Goal: Task Accomplishment & Management: Manage account settings

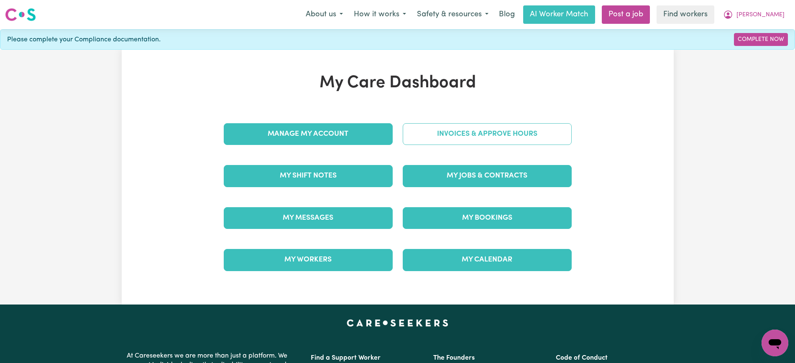
click at [478, 142] on link "Invoices & Approve Hours" at bounding box center [487, 134] width 169 height 22
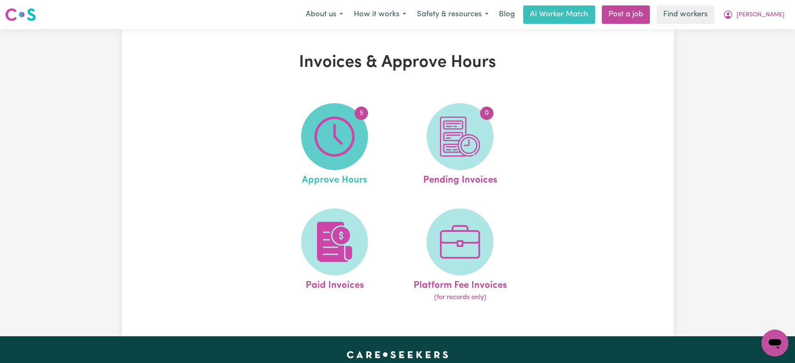
click at [361, 142] on span "5" at bounding box center [334, 136] width 67 height 67
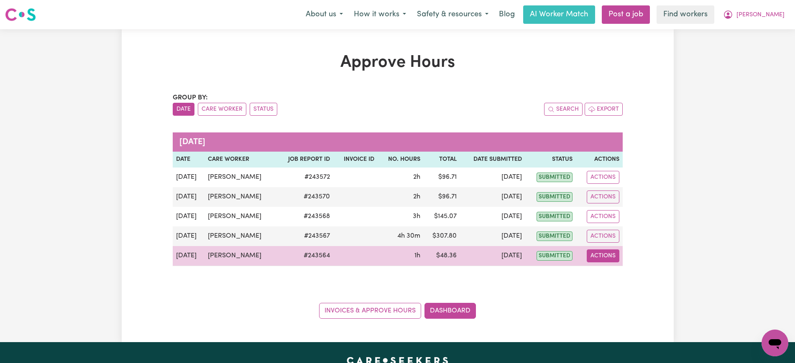
drag, startPoint x: 602, startPoint y: 257, endPoint x: 605, endPoint y: 261, distance: 4.4
click at [603, 257] on button "Actions" at bounding box center [602, 256] width 33 height 13
click at [613, 279] on link "View Job Report" at bounding box center [623, 275] width 71 height 17
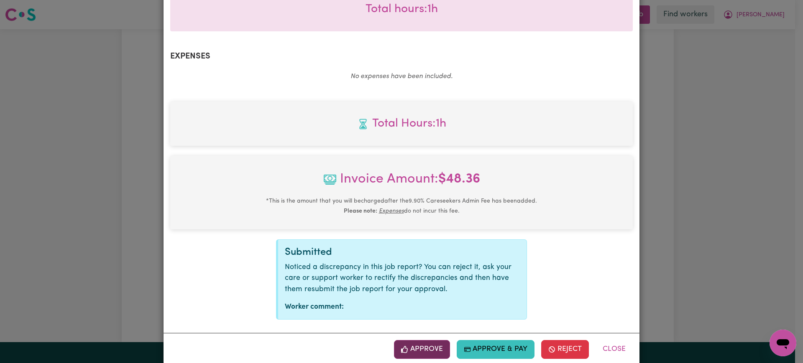
scroll to position [281, 0]
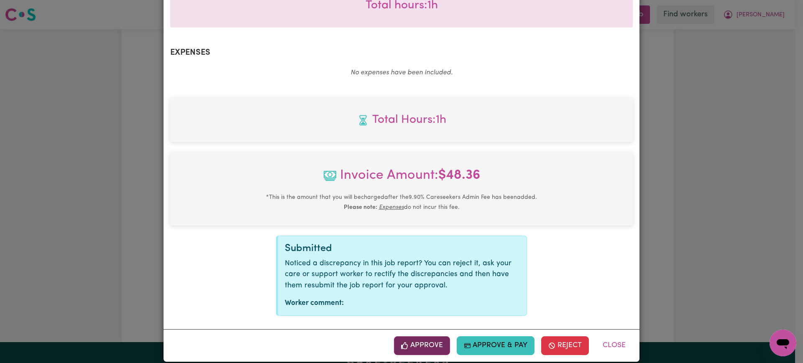
click at [425, 339] on button "Approve" at bounding box center [422, 345] width 56 height 18
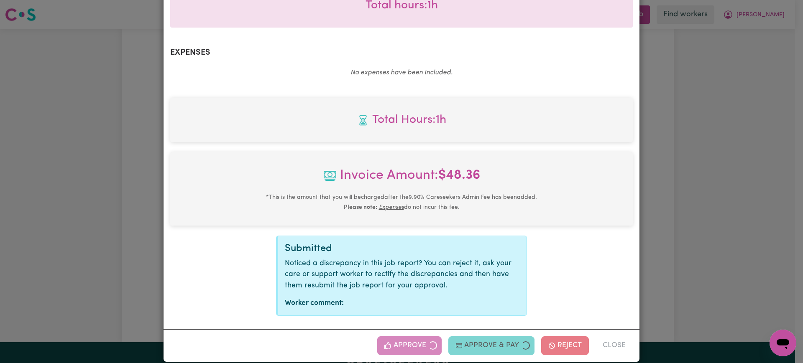
click at [693, 275] on div "Job Report # 243564 - [PERSON_NAME] Summary Job report # 243564 Client name: [P…" at bounding box center [401, 181] width 803 height 363
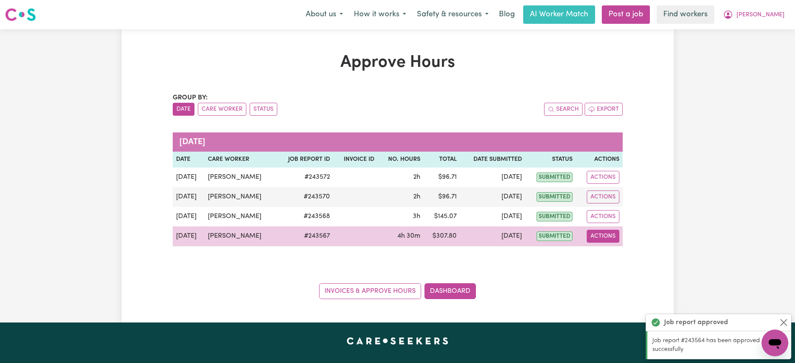
click at [608, 234] on button "Actions" at bounding box center [602, 236] width 33 height 13
click at [618, 254] on link "View Job Report" at bounding box center [623, 255] width 71 height 17
select select "pm"
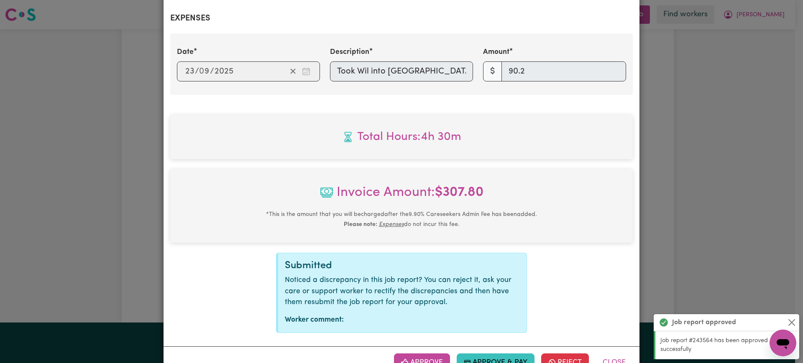
scroll to position [333, 0]
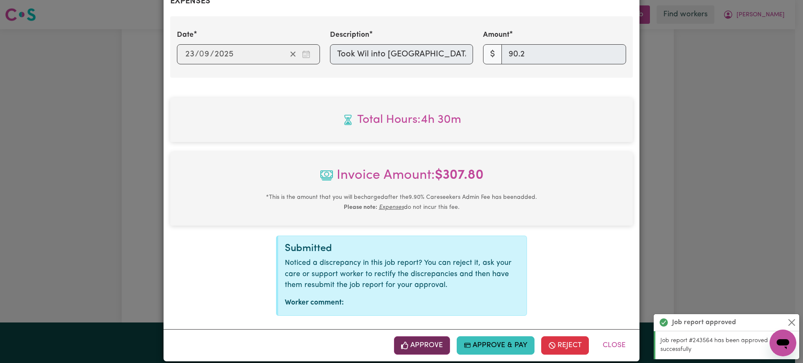
click at [435, 336] on button "Approve" at bounding box center [422, 345] width 56 height 18
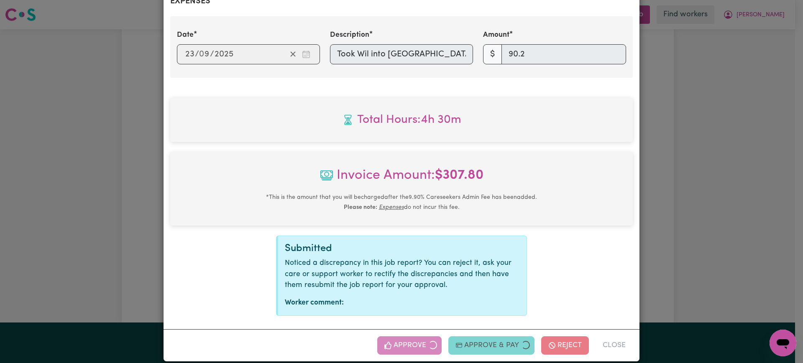
click at [709, 216] on div "Job Report # 243567 - [PERSON_NAME] Summary Job report # 243567 Client name: [P…" at bounding box center [401, 181] width 803 height 363
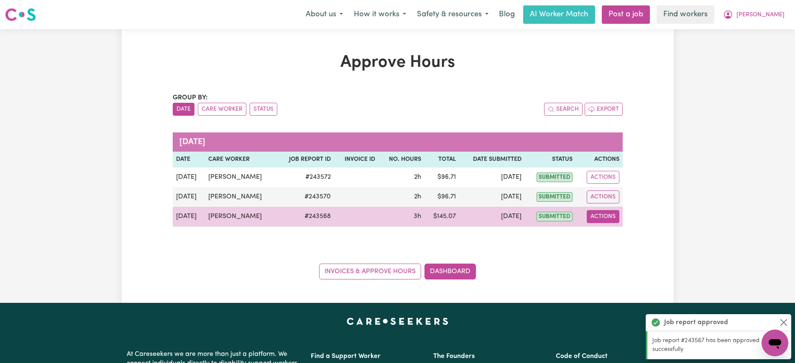
click at [597, 219] on button "Actions" at bounding box center [602, 216] width 33 height 13
click at [617, 234] on link "View Job Report" at bounding box center [623, 236] width 71 height 17
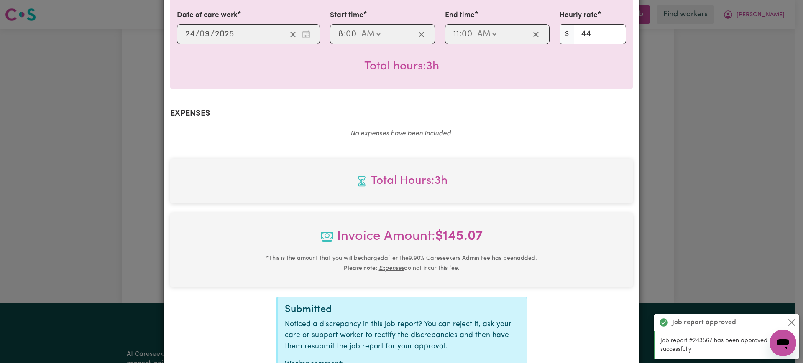
scroll to position [281, 0]
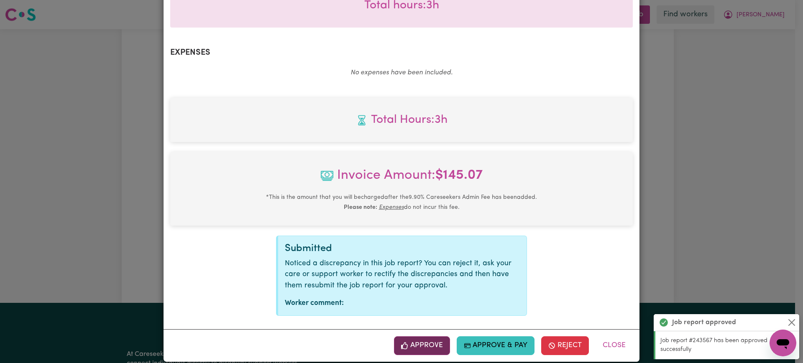
click at [433, 336] on button "Approve" at bounding box center [422, 345] width 56 height 18
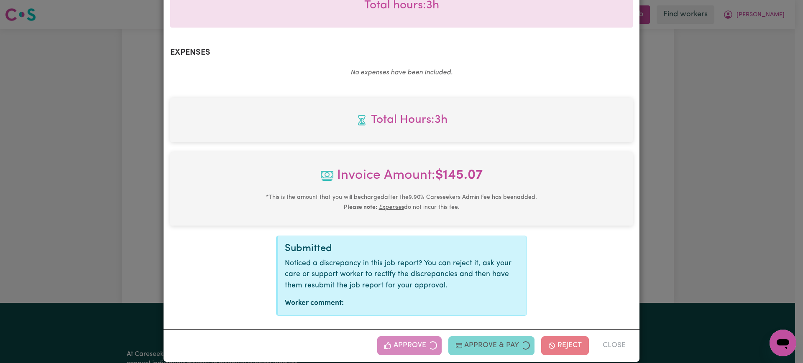
click at [683, 263] on div "Job Report # 243568 - [PERSON_NAME] Summary Job report # 243568 Client name: [P…" at bounding box center [401, 181] width 803 height 363
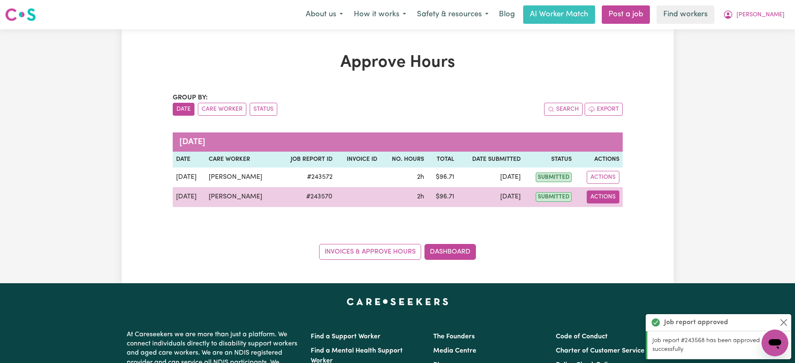
click at [610, 199] on button "Actions" at bounding box center [602, 197] width 33 height 13
click at [620, 215] on link "View Job Report" at bounding box center [623, 216] width 71 height 17
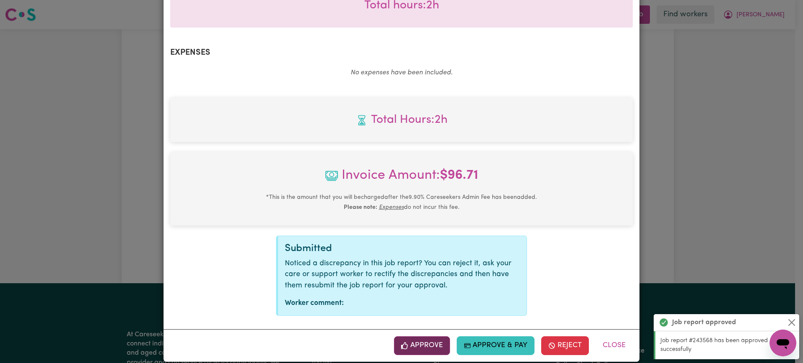
click at [433, 336] on button "Approve" at bounding box center [422, 345] width 56 height 18
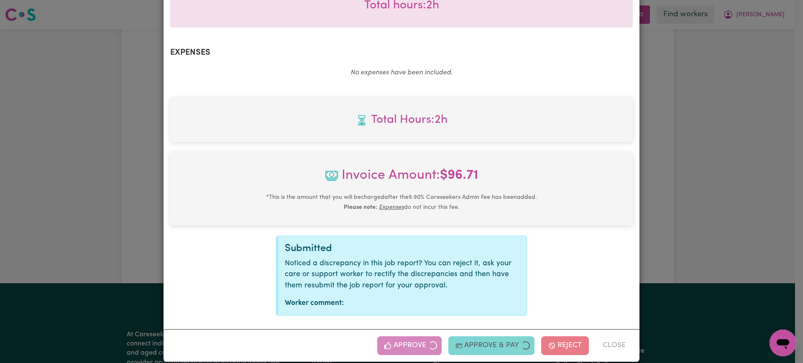
click at [690, 255] on div "Job Report # 243570 - [PERSON_NAME] Summary Job report # 243570 Client name: [P…" at bounding box center [401, 181] width 803 height 363
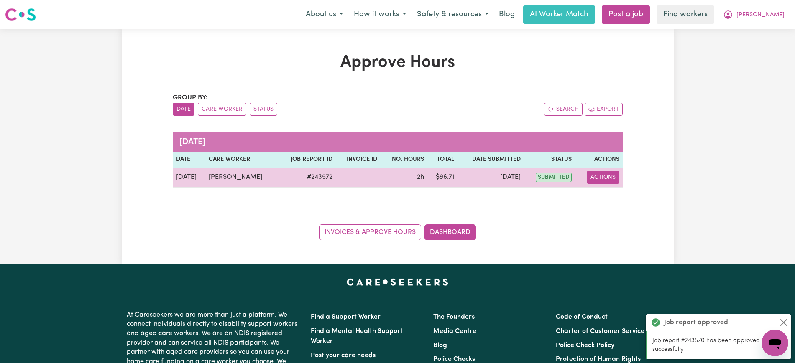
drag, startPoint x: 595, startPoint y: 179, endPoint x: 599, endPoint y: 183, distance: 6.2
click at [596, 179] on button "Actions" at bounding box center [602, 177] width 33 height 13
click at [612, 204] on link "View Job Report" at bounding box center [623, 197] width 71 height 17
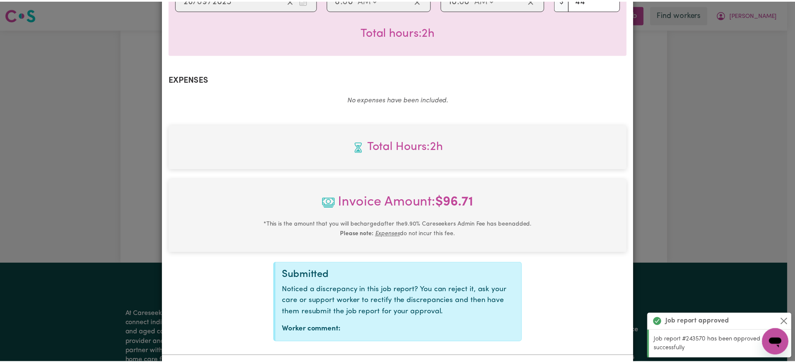
scroll to position [261, 0]
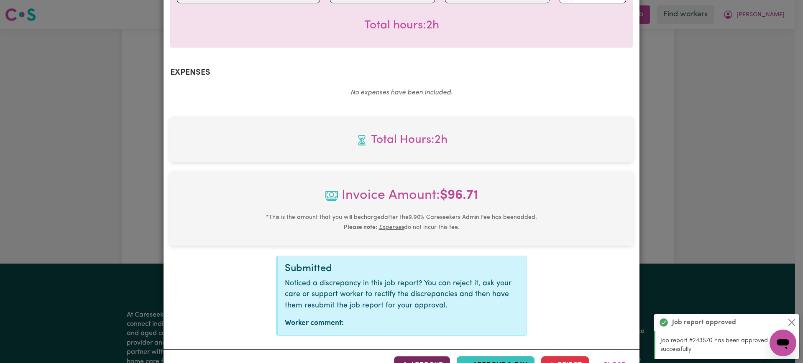
click at [424, 357] on button "Approve" at bounding box center [422, 366] width 56 height 18
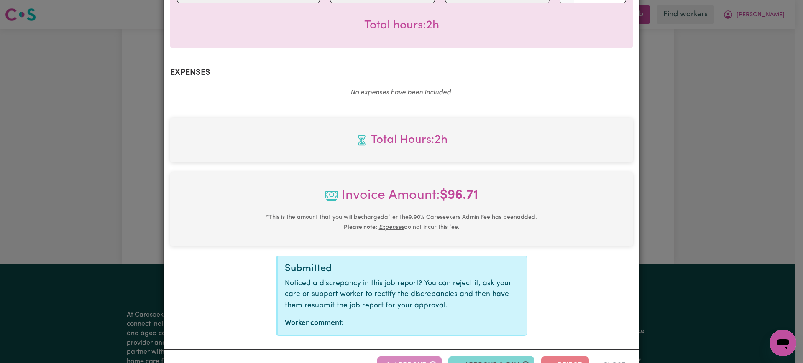
click at [701, 228] on div "Job Report # 243572 - [PERSON_NAME] Summary Job report # 243572 Client name: [P…" at bounding box center [401, 181] width 803 height 363
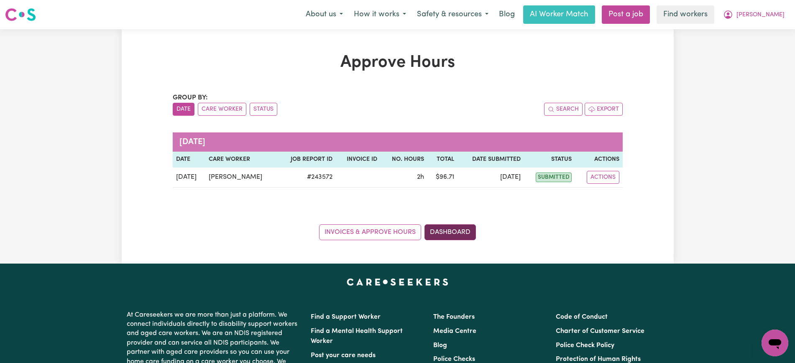
click at [459, 229] on link "Dashboard" at bounding box center [449, 232] width 51 height 16
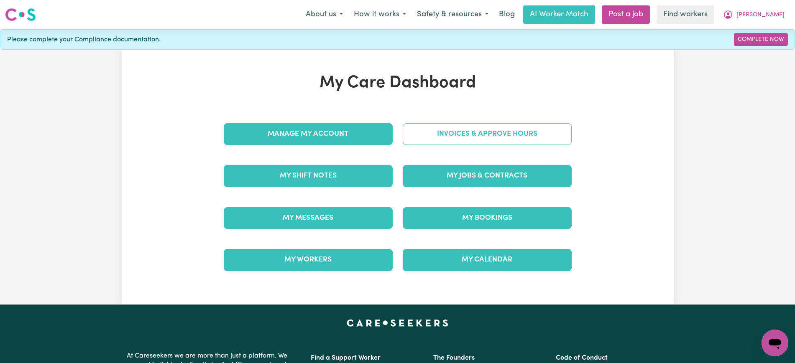
click at [484, 132] on link "Invoices & Approve Hours" at bounding box center [487, 134] width 169 height 22
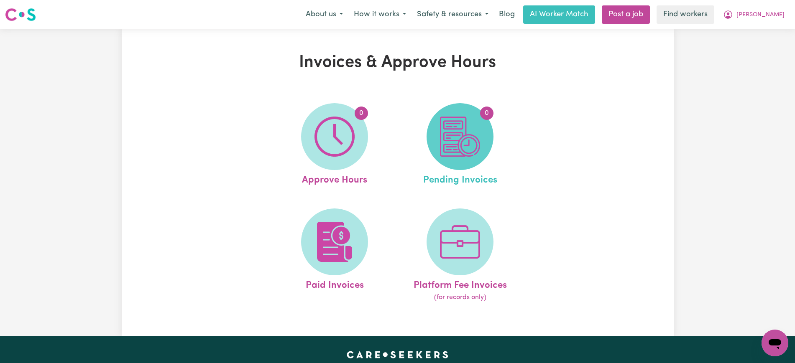
click at [453, 150] on img at bounding box center [460, 137] width 40 height 40
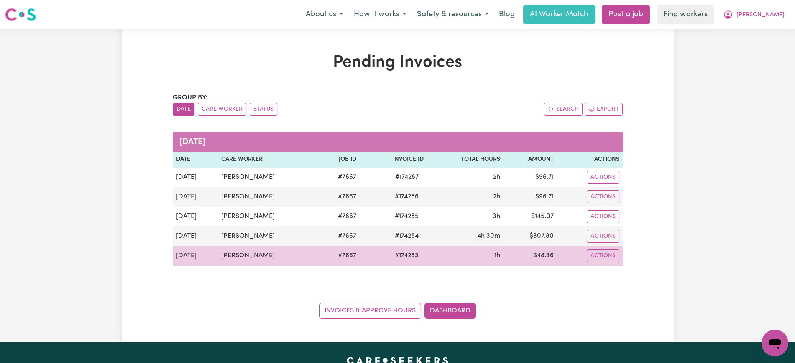
click at [409, 255] on span "# 174283" at bounding box center [407, 256] width 34 height 10
click at [408, 255] on span "# 174283" at bounding box center [407, 256] width 34 height 10
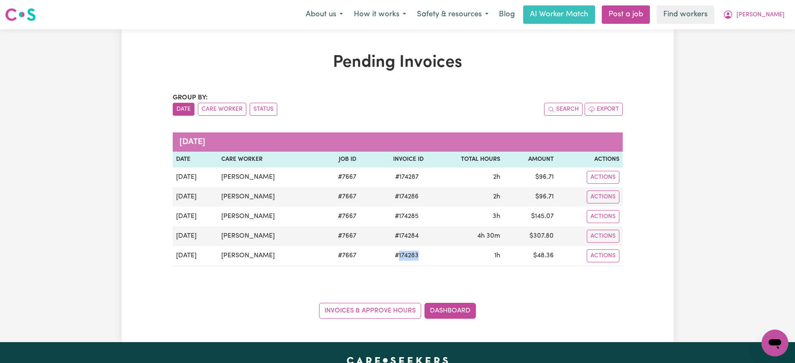
copy span "174283"
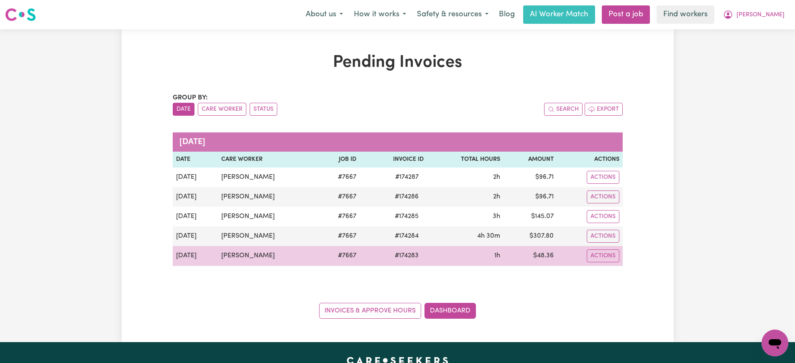
click at [540, 253] on td "$ 48.36" at bounding box center [530, 256] width 54 height 20
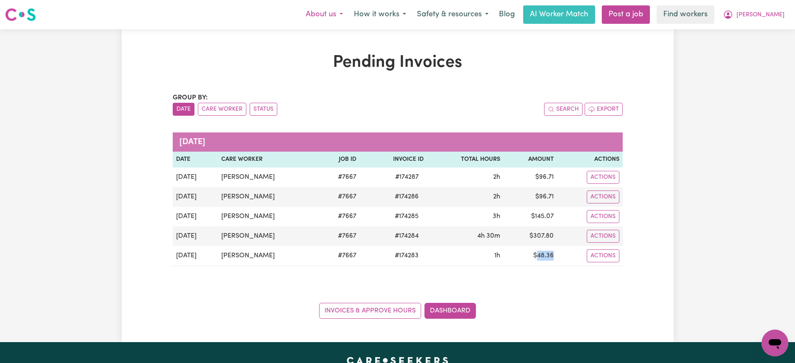
copy td "48.36"
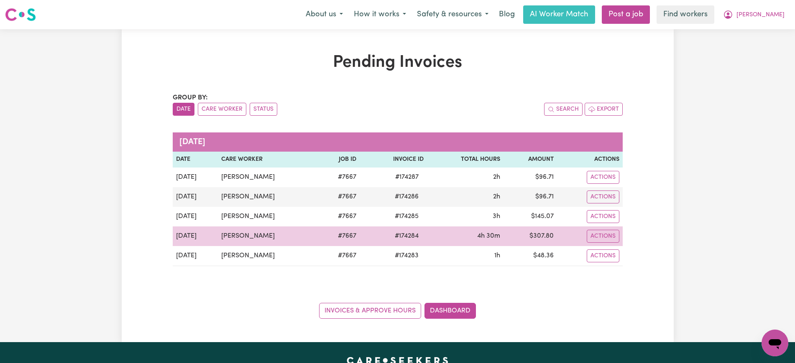
click at [402, 237] on span "# 174284" at bounding box center [407, 236] width 34 height 10
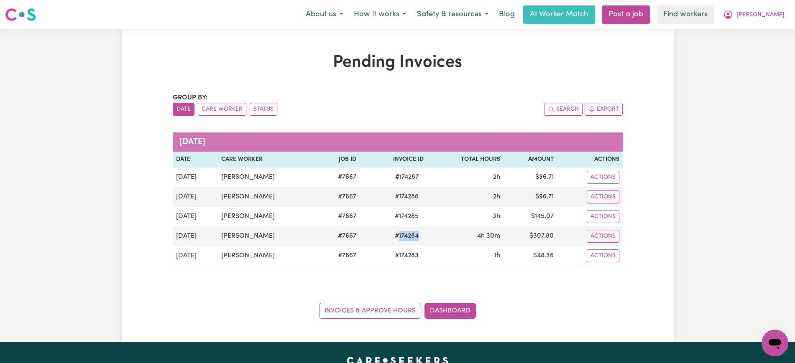
copy span "174284"
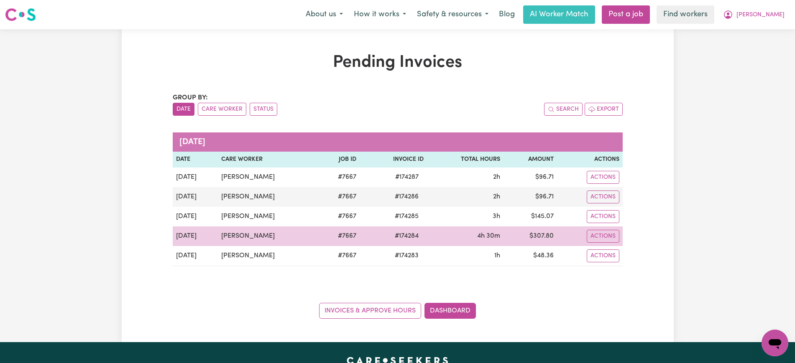
click at [538, 232] on td "$ 307.80" at bounding box center [530, 237] width 54 height 20
drag, startPoint x: 538, startPoint y: 232, endPoint x: 614, endPoint y: 210, distance: 79.2
click at [538, 232] on td "$ 307.80" at bounding box center [530, 237] width 54 height 20
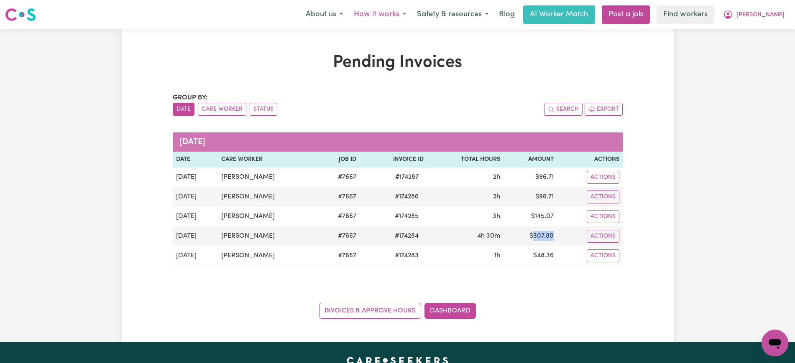
copy td "307.80"
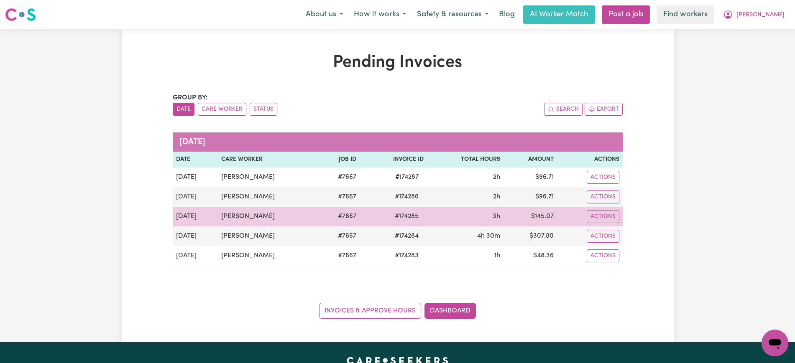
click at [397, 218] on span "# 174285" at bounding box center [407, 217] width 34 height 10
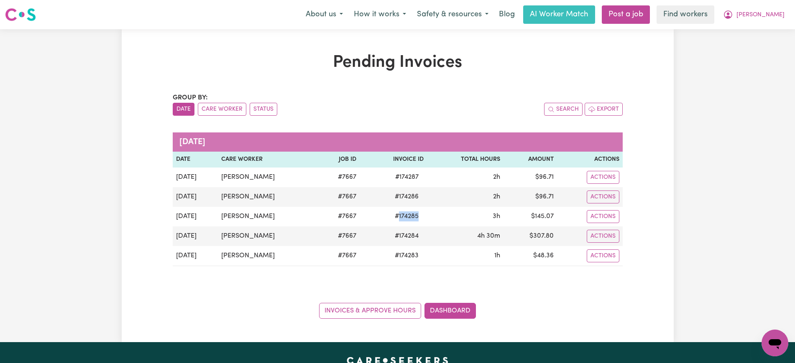
copy span "174285"
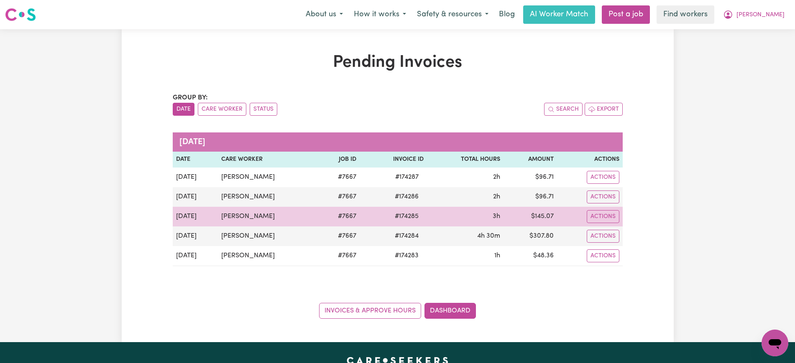
click at [544, 218] on td "$ 145.07" at bounding box center [530, 217] width 54 height 20
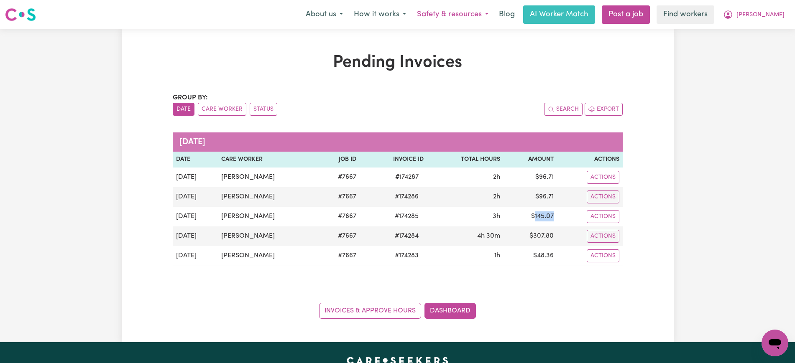
copy td "145.07"
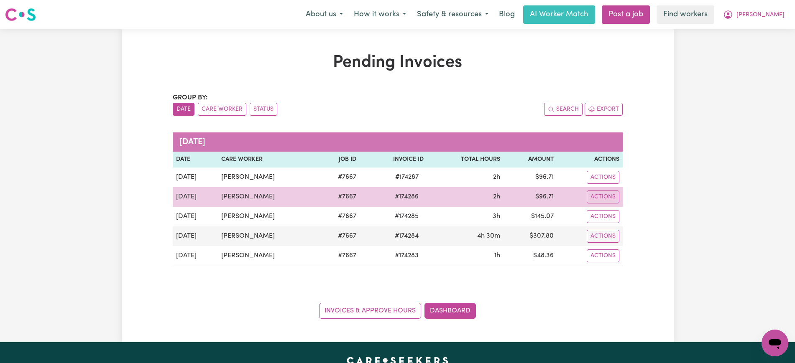
click at [400, 194] on span "# 174286" at bounding box center [407, 197] width 34 height 10
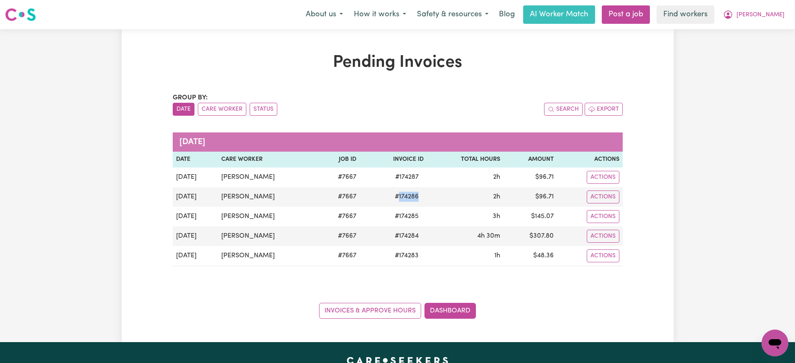
copy span "174286"
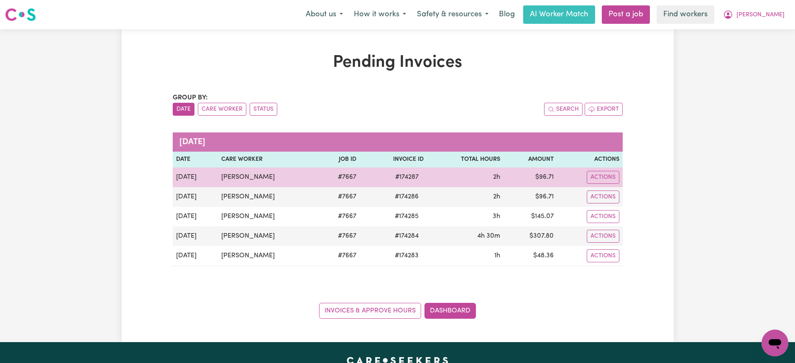
click at [402, 176] on span "# 174287" at bounding box center [406, 177] width 33 height 10
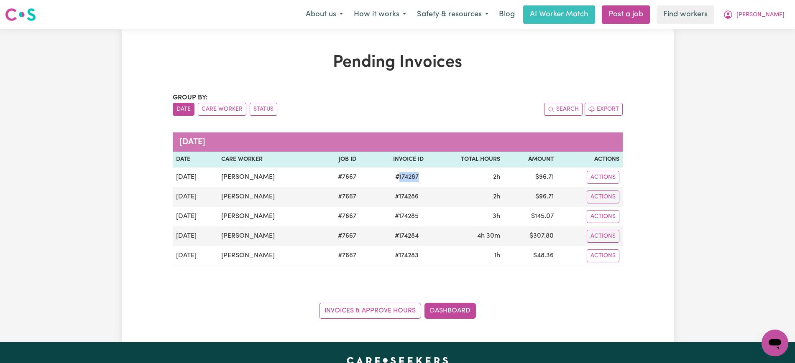
copy span "174287"
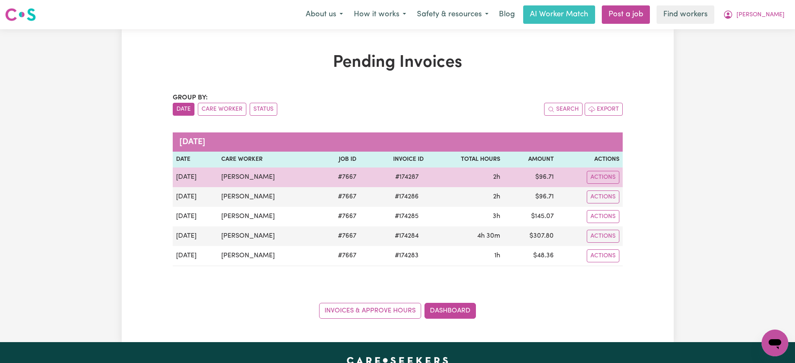
click at [546, 178] on td "$ 96.71" at bounding box center [530, 178] width 54 height 20
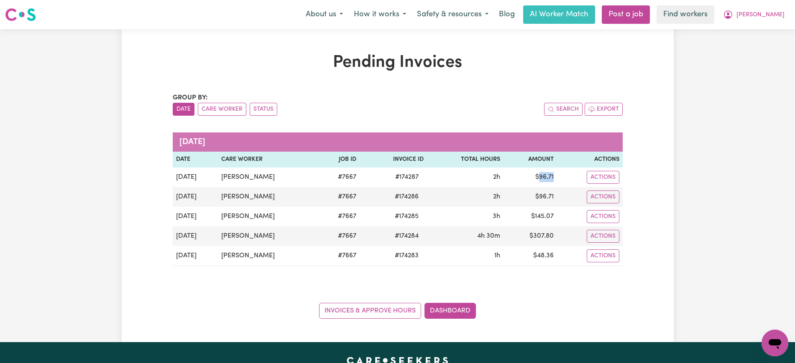
copy td "96.71"
click at [733, 13] on icon "My Account" at bounding box center [728, 15] width 10 height 10
click at [747, 49] on link "Logout" at bounding box center [756, 48] width 66 height 16
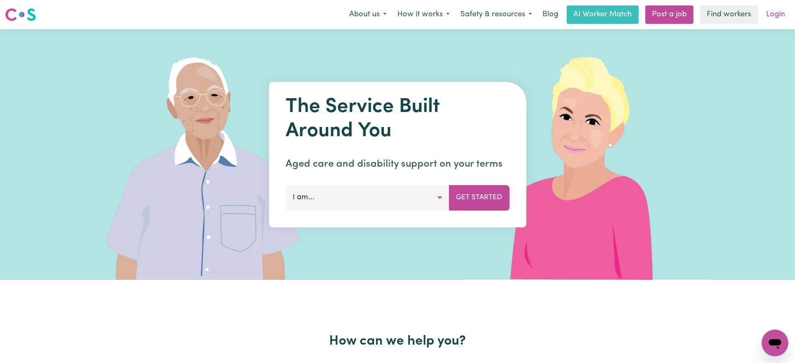
click at [770, 15] on link "Login" at bounding box center [775, 14] width 29 height 18
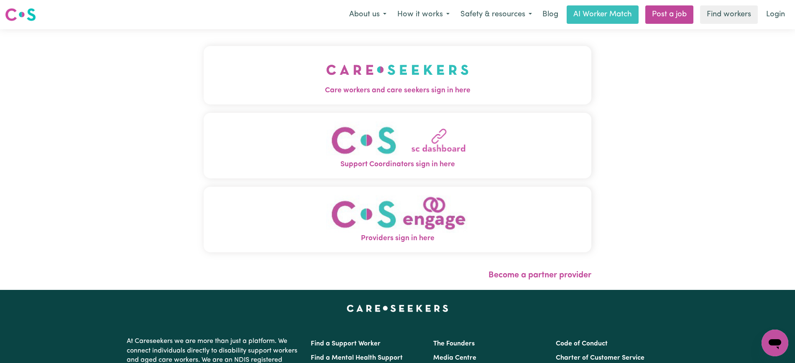
click at [344, 103] on button "Care workers and care seekers sign in here" at bounding box center [397, 75] width 387 height 59
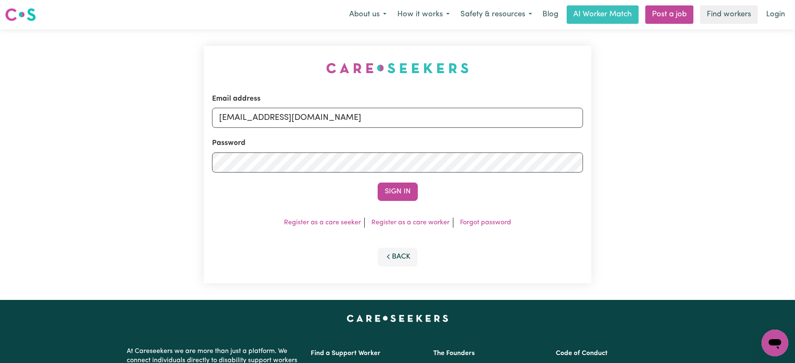
drag, startPoint x: 289, startPoint y: 73, endPoint x: 316, endPoint y: 130, distance: 63.6
click at [289, 71] on div "Email address [EMAIL_ADDRESS][DOMAIN_NAME] Password Sign In Register as a care …" at bounding box center [398, 164] width 398 height 271
drag, startPoint x: 260, startPoint y: 117, endPoint x: 592, endPoint y: 125, distance: 331.6
click at [592, 125] on div "Email address [EMAIL_ADDRESS][DOMAIN_NAME] Password Sign In Register as a care …" at bounding box center [398, 164] width 398 height 271
type input "[EMAIL_ADDRESS][DOMAIN_NAME]"
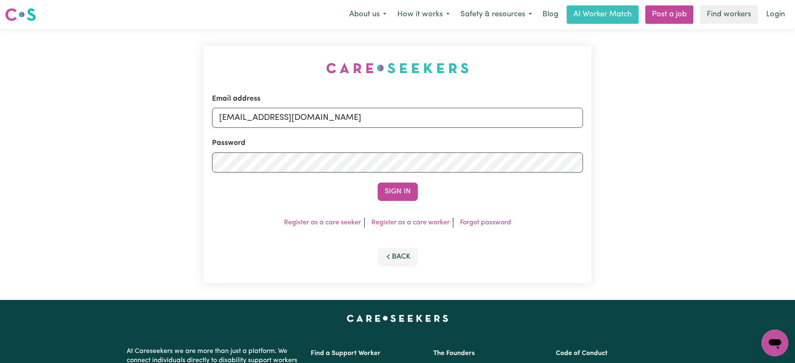
click at [377, 183] on button "Sign In" at bounding box center [397, 192] width 40 height 18
